Goal: Information Seeking & Learning: Understand process/instructions

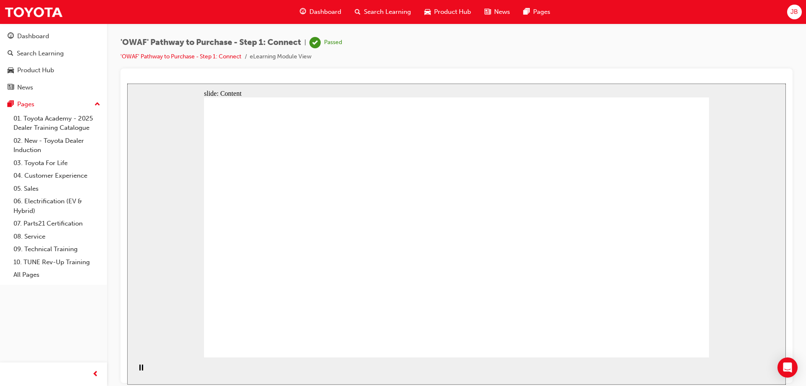
drag, startPoint x: 687, startPoint y: 332, endPoint x: 676, endPoint y: 340, distance: 13.8
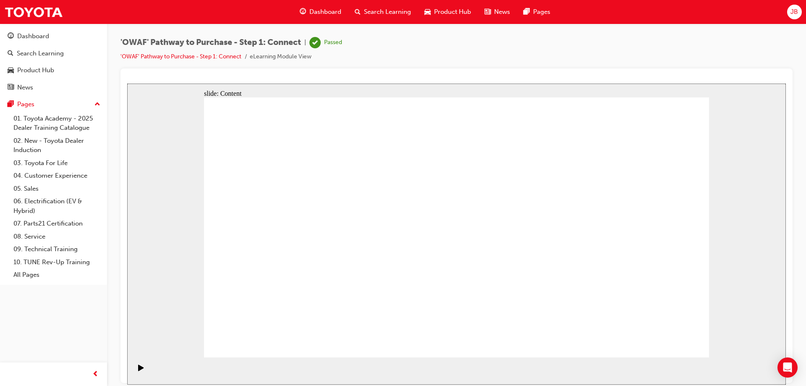
drag, startPoint x: 441, startPoint y: 135, endPoint x: 309, endPoint y: 224, distance: 159.4
